Goal: Communication & Community: Answer question/provide support

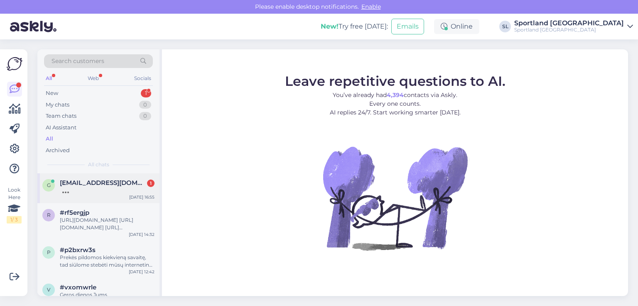
click at [95, 192] on div at bounding box center [107, 190] width 95 height 7
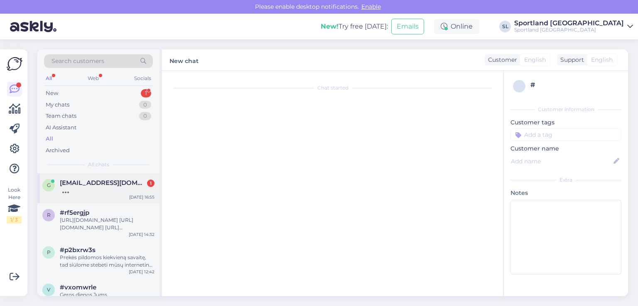
scroll to position [51, 0]
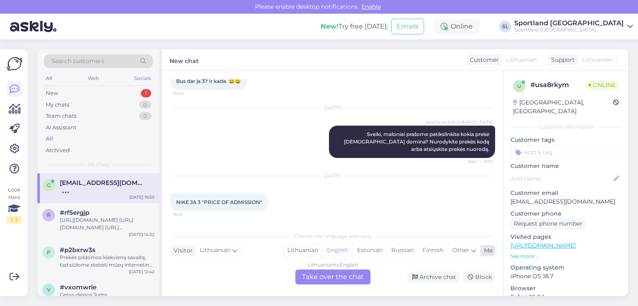
click at [309, 251] on div "Lithuanian" at bounding box center [302, 251] width 39 height 12
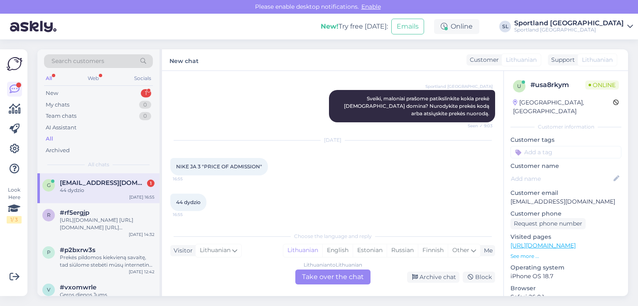
click at [316, 278] on div "Lithuanian to Lithuanian Take over the chat" at bounding box center [332, 277] width 75 height 15
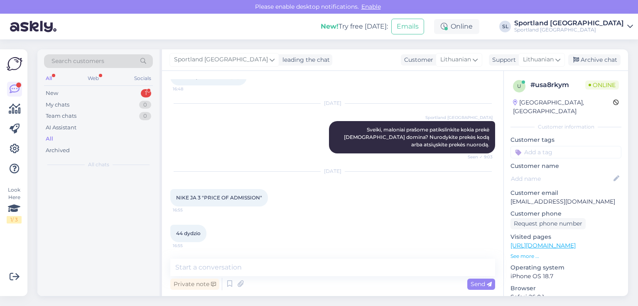
scroll to position [55, 0]
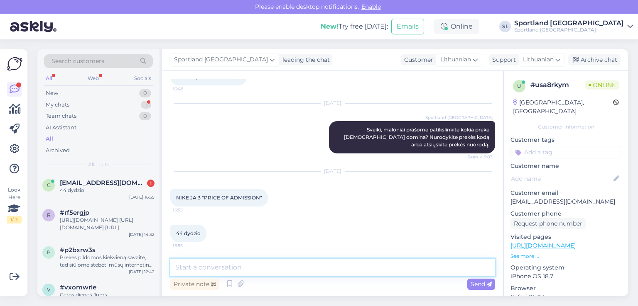
click at [268, 275] on textarea at bounding box center [332, 267] width 325 height 17
type textarea "Sveiki"
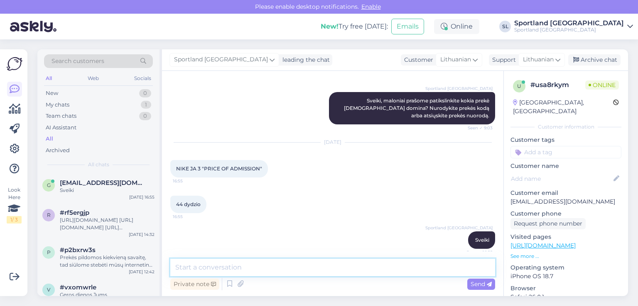
scroll to position [91, 0]
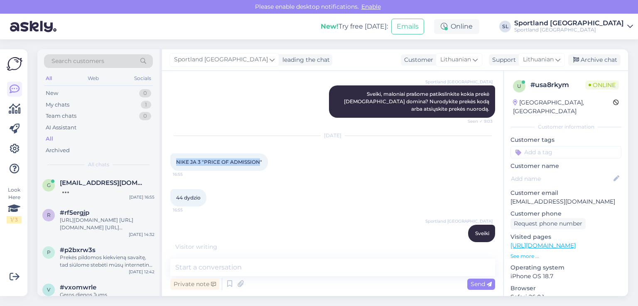
drag, startPoint x: 259, startPoint y: 161, endPoint x: 175, endPoint y: 159, distance: 83.5
click at [175, 159] on div "NIKE JA 3 "PRICE OF ADMISSION" 16:55" at bounding box center [219, 162] width 98 height 17
copy span "NIKE JA 3 "PRICE OF ADMISSION"
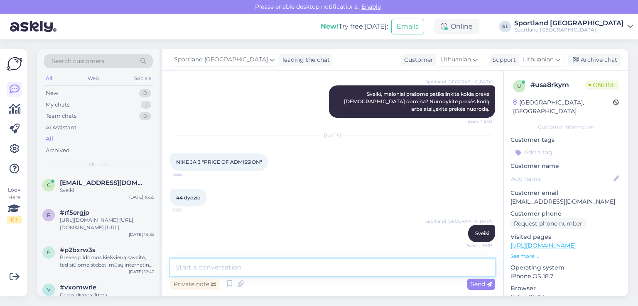
click at [201, 266] on textarea at bounding box center [332, 267] width 325 height 17
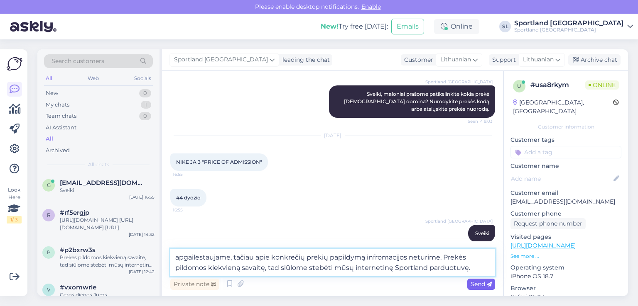
type textarea "apgailestaujame, tačiau apie konkrečių prekių papildymą infromacijos neturime. …"
click at [479, 286] on span "Send" at bounding box center [480, 284] width 21 height 7
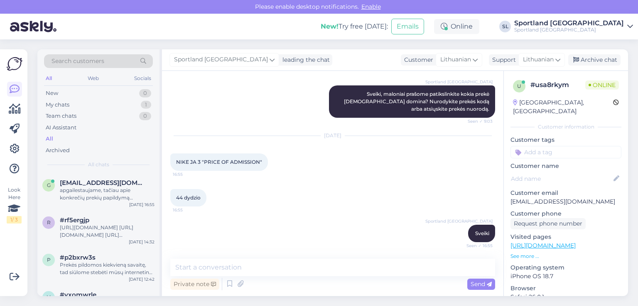
scroll to position [142, 0]
